Goal: Check status: Check status

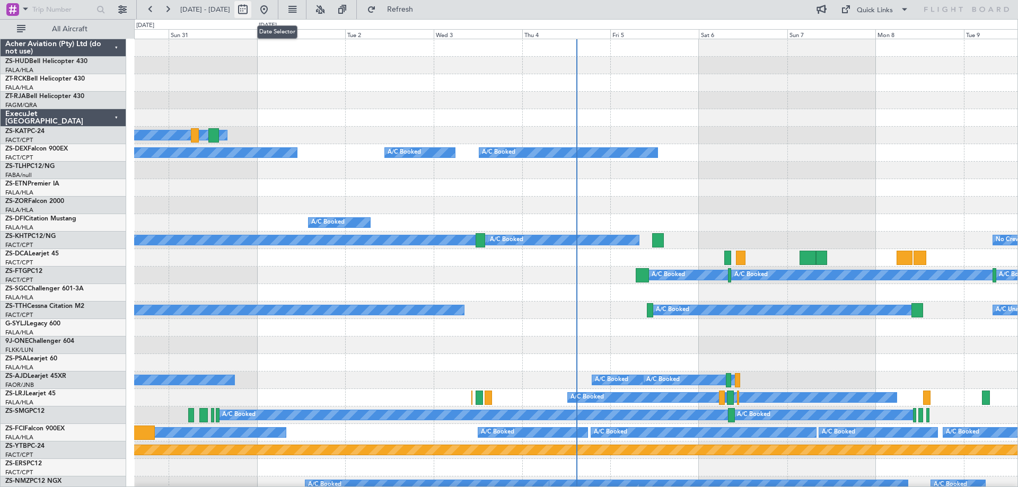
click at [251, 13] on button at bounding box center [242, 9] width 17 height 17
select select "8"
select select "2025"
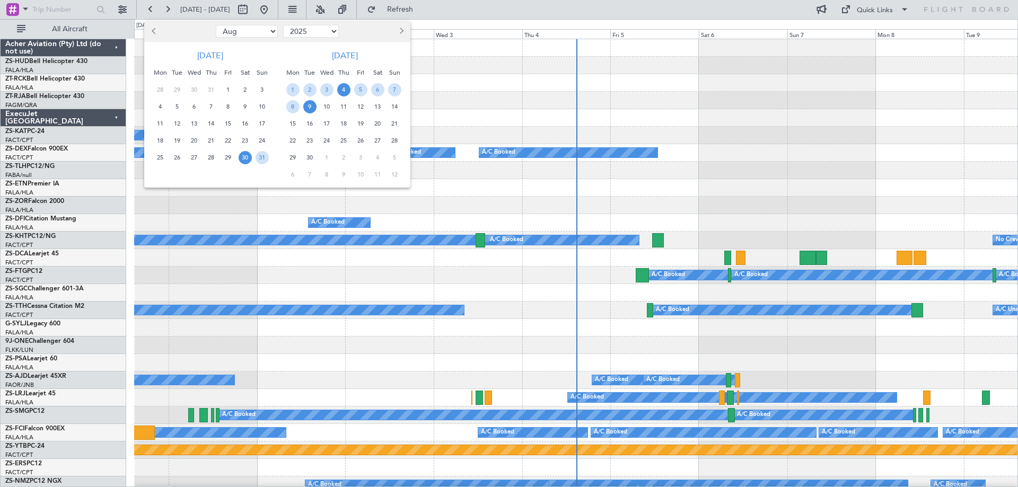
click at [345, 91] on span "4" at bounding box center [343, 89] width 13 height 13
click at [358, 88] on span "5" at bounding box center [360, 89] width 13 height 13
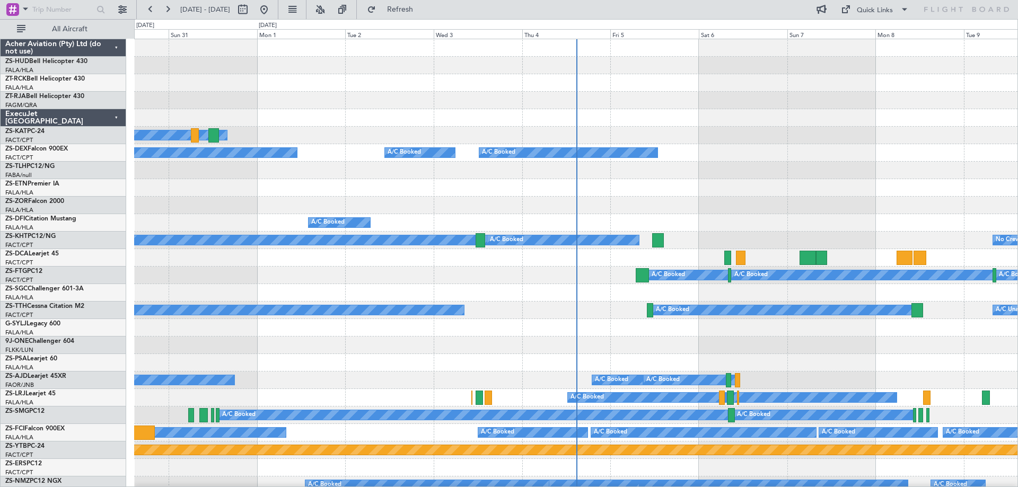
select select "9"
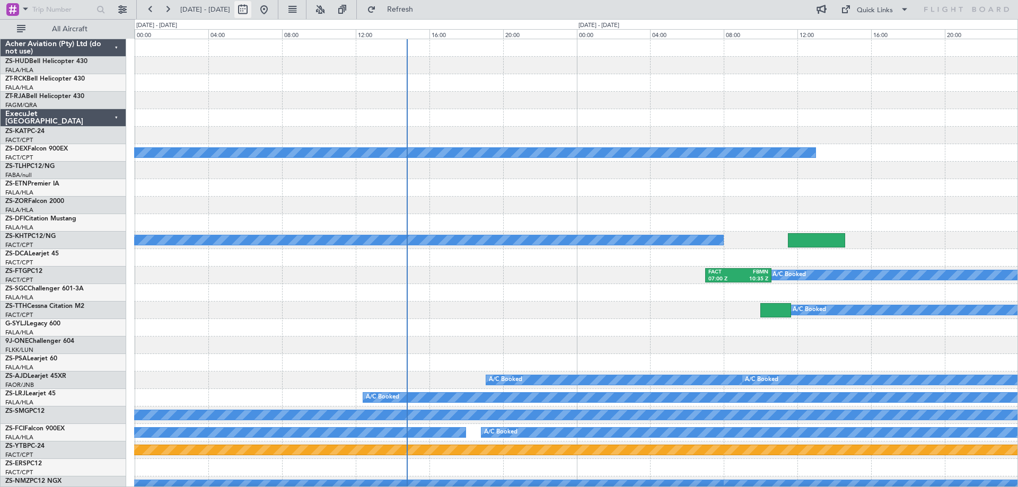
click at [251, 7] on button at bounding box center [242, 9] width 17 height 17
select select "9"
select select "2025"
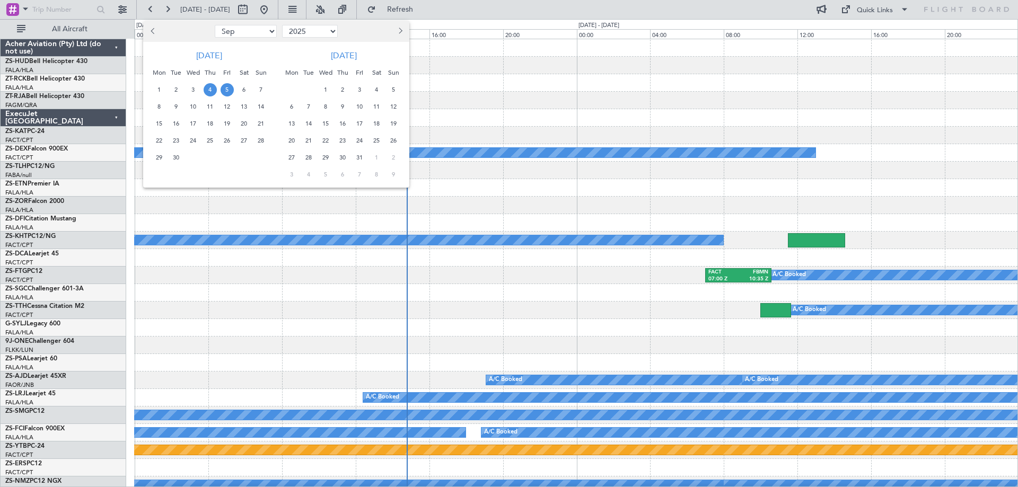
click at [228, 90] on span "5" at bounding box center [227, 89] width 13 height 13
click at [159, 106] on span "8" at bounding box center [159, 106] width 13 height 13
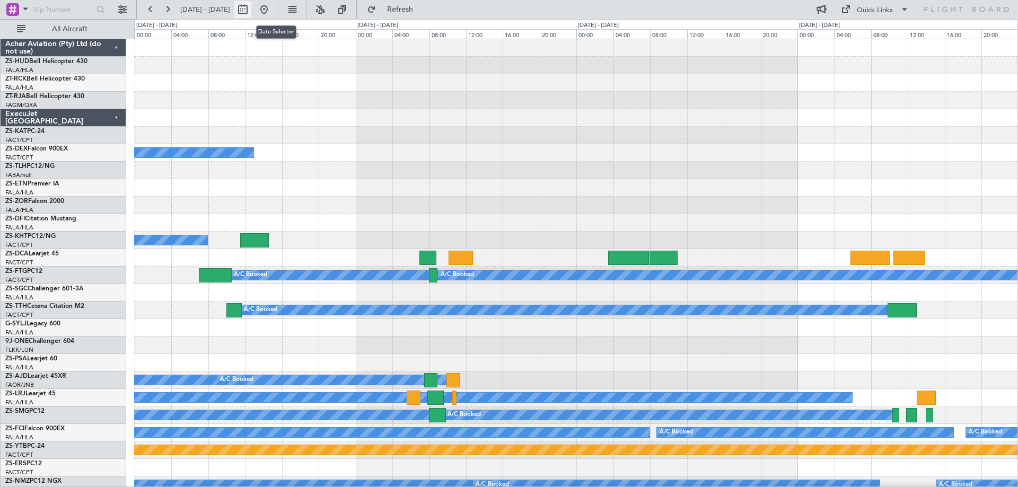
click at [251, 13] on button at bounding box center [242, 9] width 17 height 17
select select "9"
select select "2025"
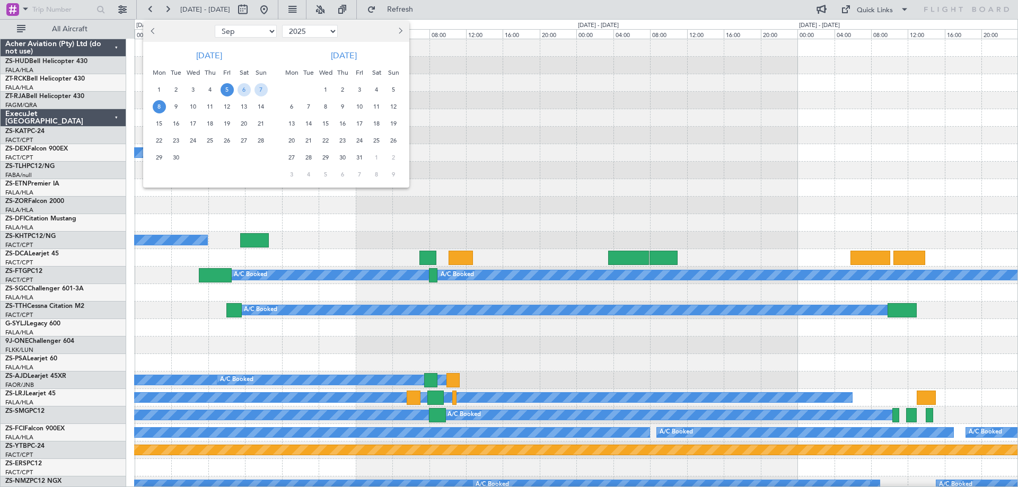
click at [229, 86] on span "5" at bounding box center [227, 89] width 13 height 13
click at [158, 106] on span "8" at bounding box center [159, 106] width 13 height 13
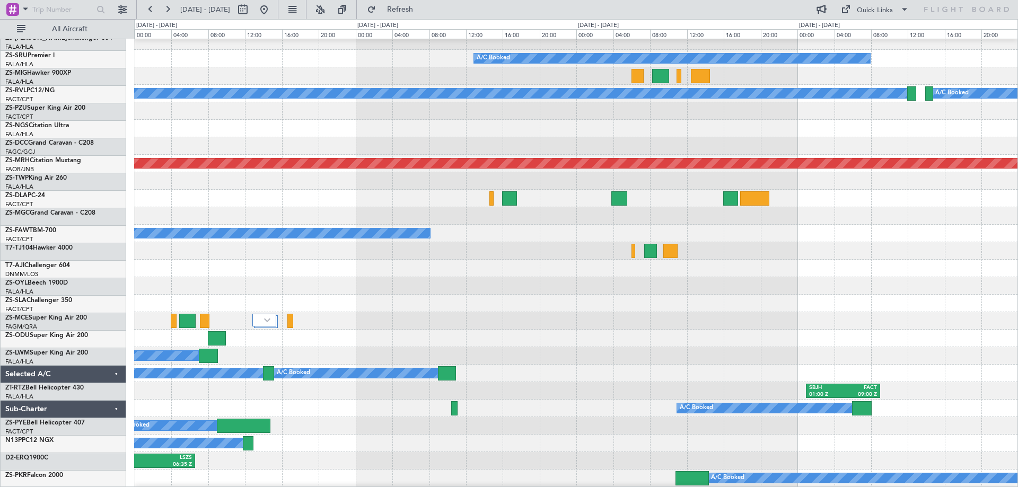
scroll to position [743, 0]
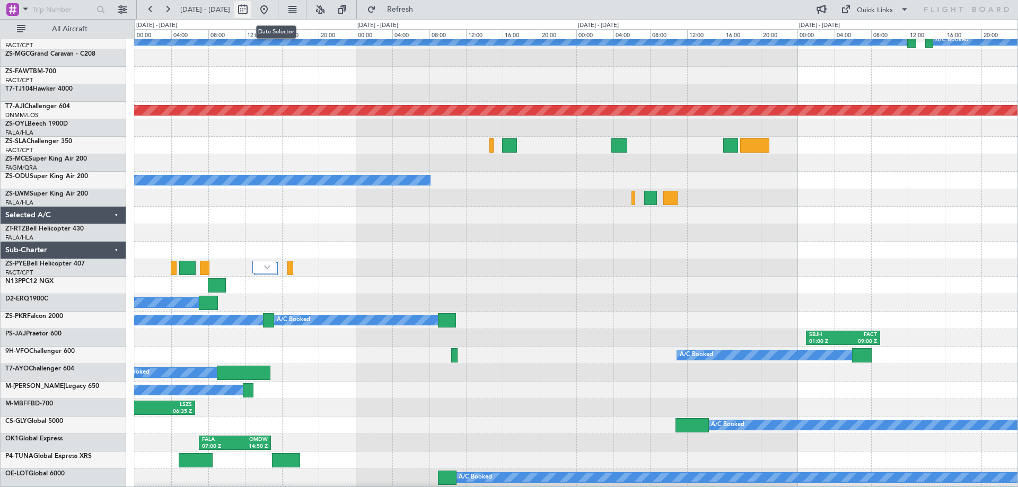
click at [251, 13] on button at bounding box center [242, 9] width 17 height 17
select select "9"
select select "2025"
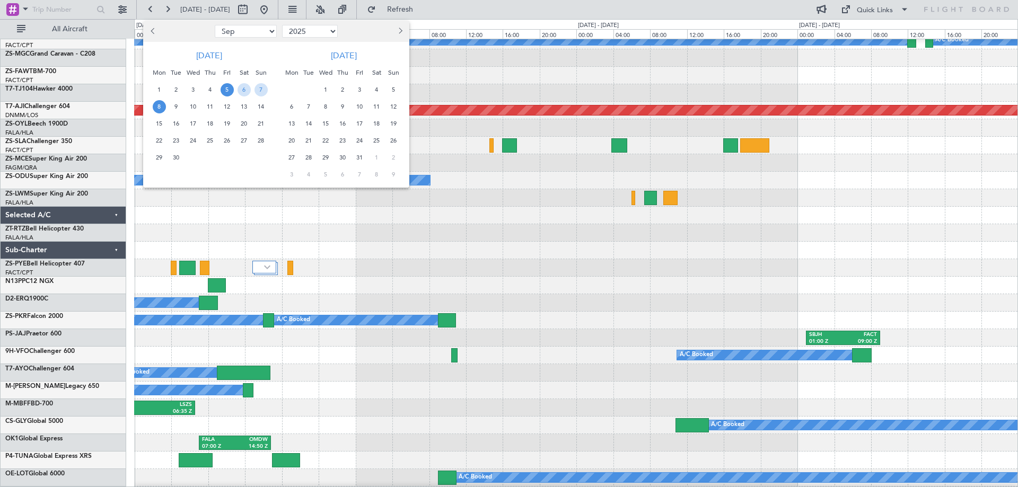
click at [228, 108] on span "12" at bounding box center [227, 106] width 13 height 13
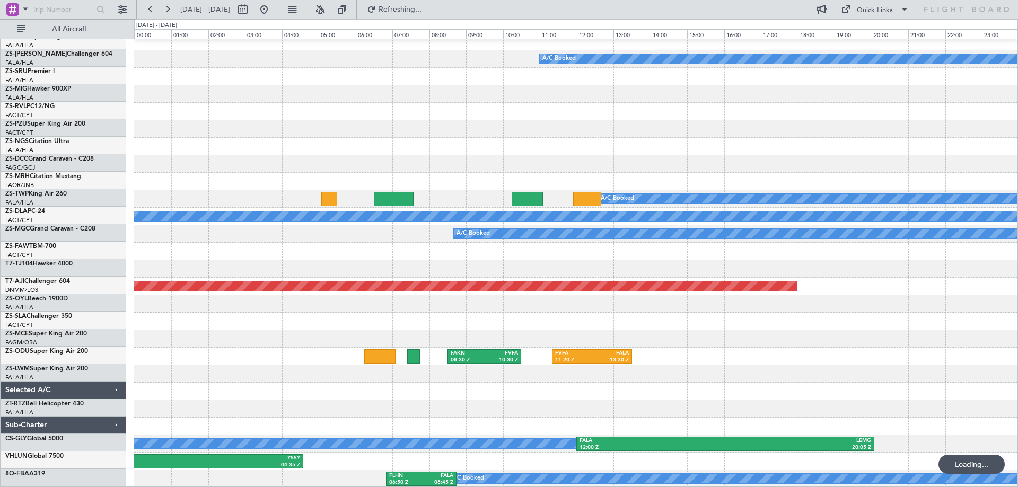
scroll to position [567, 0]
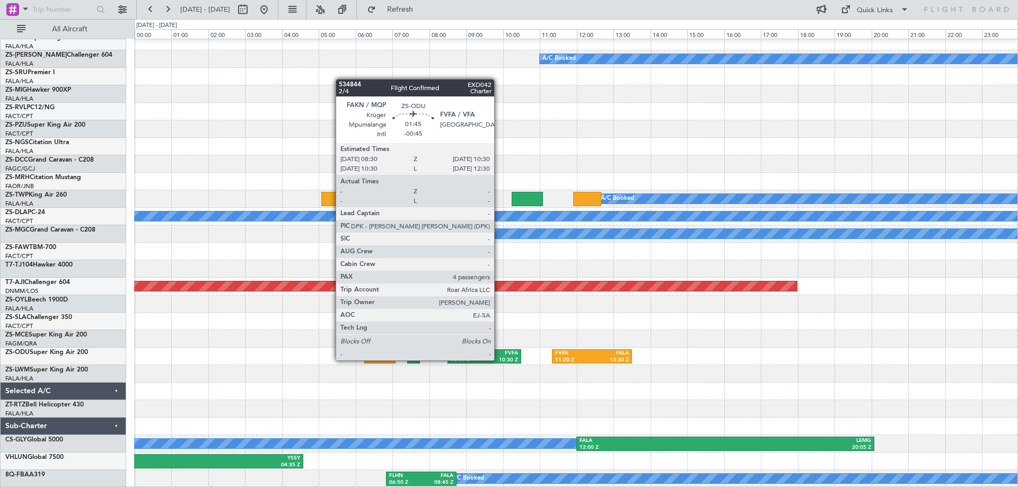
click at [499, 360] on div "10:30 Z" at bounding box center [501, 360] width 34 height 7
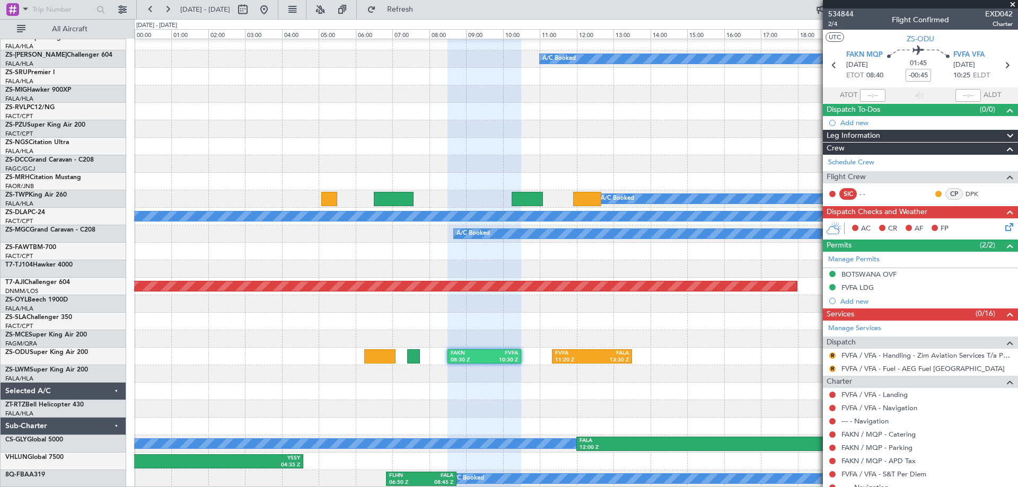
drag, startPoint x: 1012, startPoint y: 6, endPoint x: 995, endPoint y: 19, distance: 21.2
click at [1012, 5] on span at bounding box center [1013, 5] width 11 height 10
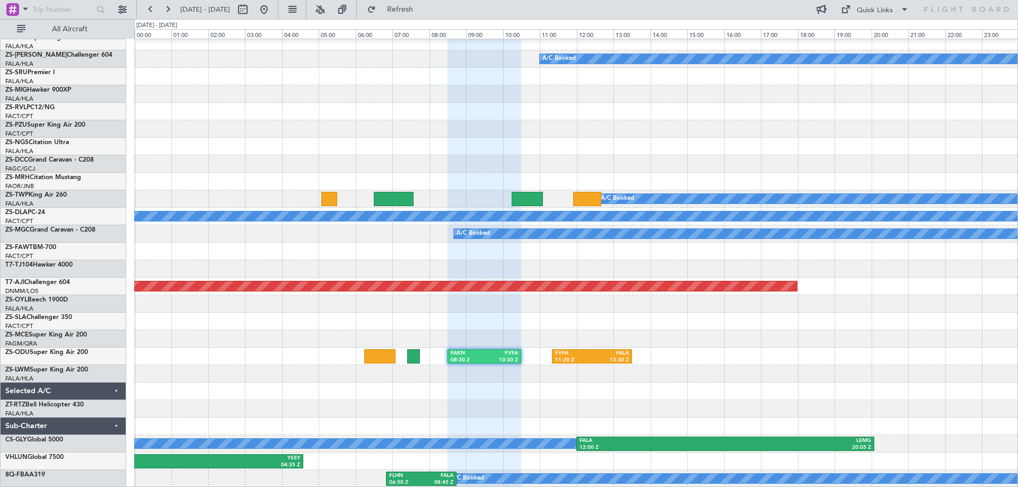
type input "0"
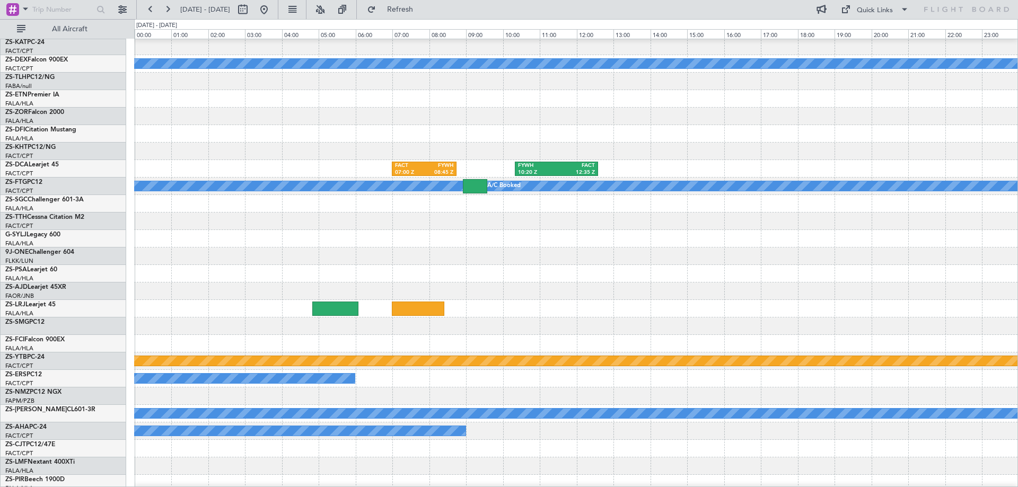
scroll to position [0, 0]
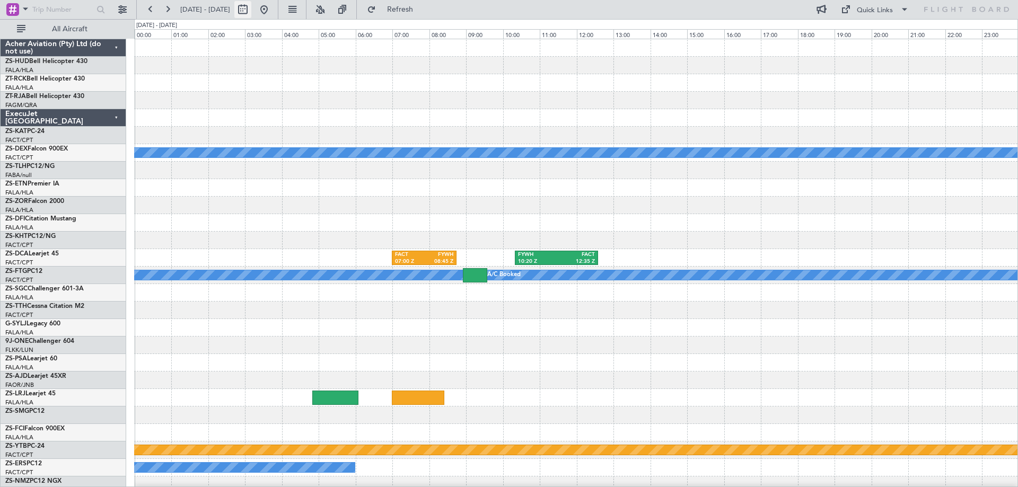
click at [251, 12] on button at bounding box center [242, 9] width 17 height 17
select select "9"
select select "2025"
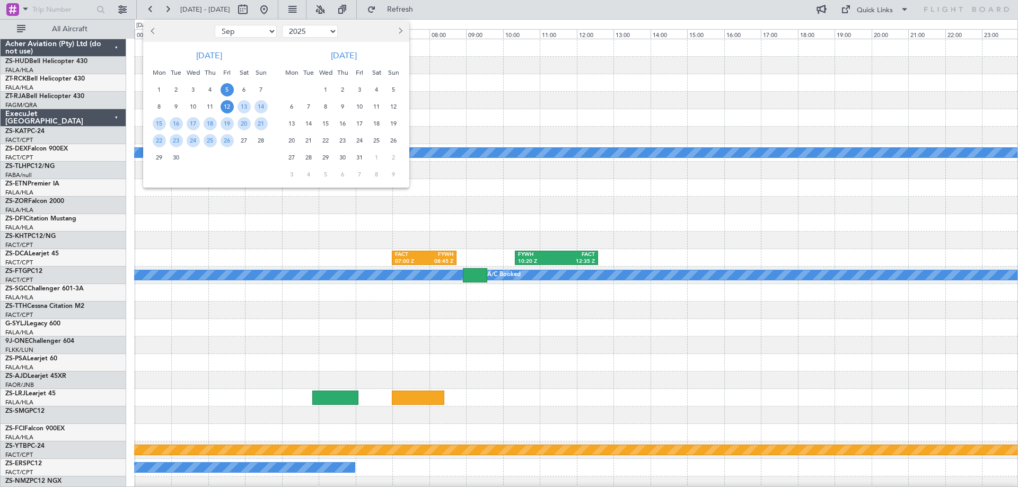
click at [227, 90] on span "5" at bounding box center [227, 89] width 13 height 13
click at [161, 109] on span "8" at bounding box center [159, 106] width 13 height 13
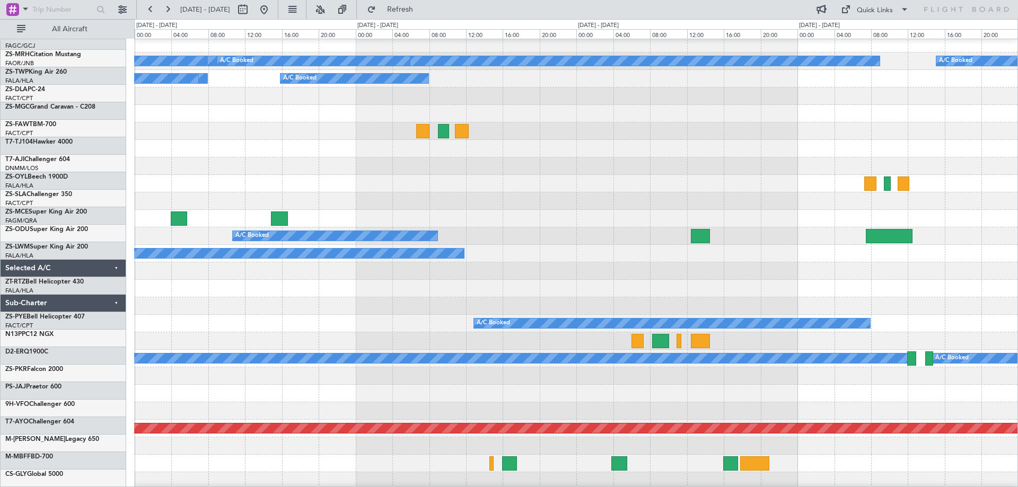
scroll to position [424, 0]
